Goal: Transaction & Acquisition: Purchase product/service

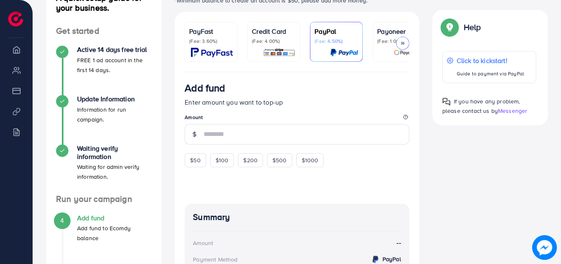
scroll to position [82, 0]
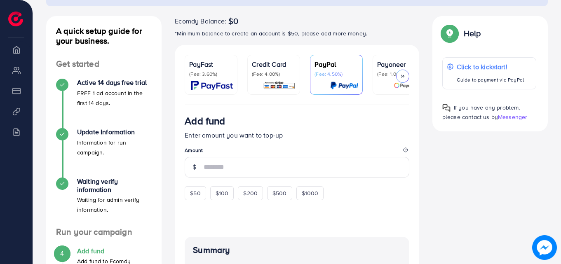
click at [280, 77] on p "(Fee: 4.00%)" at bounding box center [274, 74] width 44 height 7
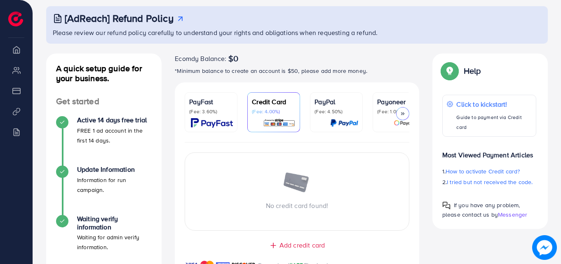
scroll to position [41, 0]
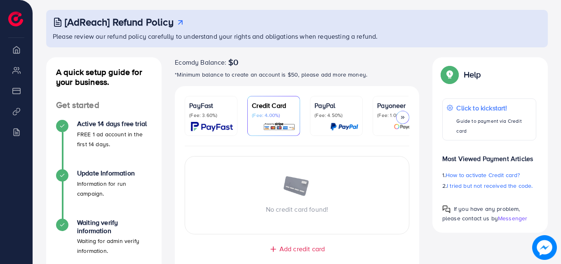
click at [309, 250] on span "Add credit card" at bounding box center [302, 248] width 45 height 9
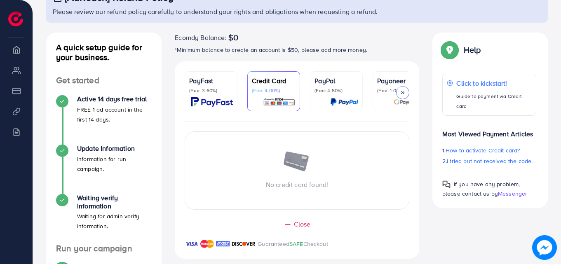
scroll to position [0, 0]
